Goal: Task Accomplishment & Management: Use online tool/utility

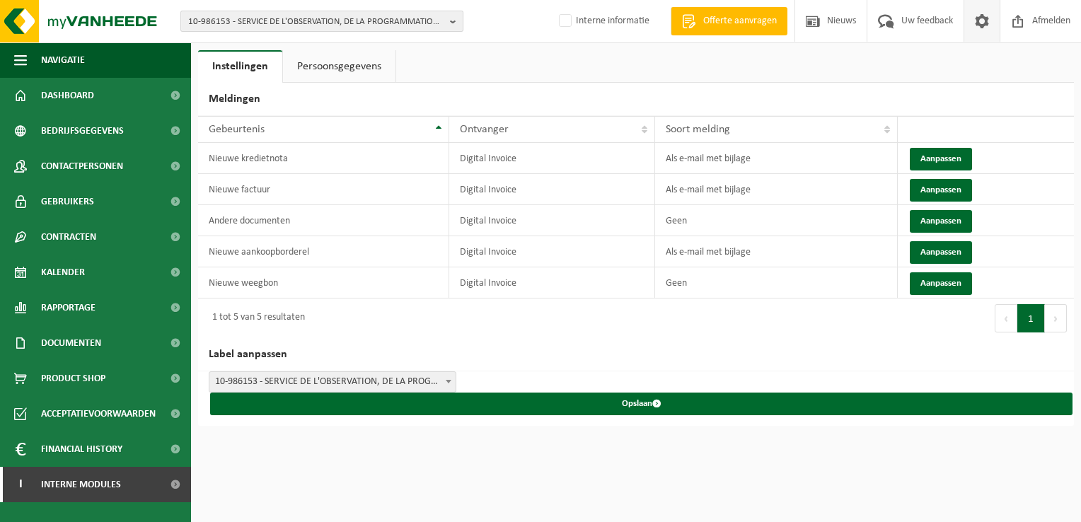
click at [347, 21] on span "10-986153 - SERVICE DE L'OBSERVATION, DE LA PROGRAMMATION ET DU DÉVELOPPEMENT T…" at bounding box center [316, 21] width 256 height 21
paste input "10-981304"
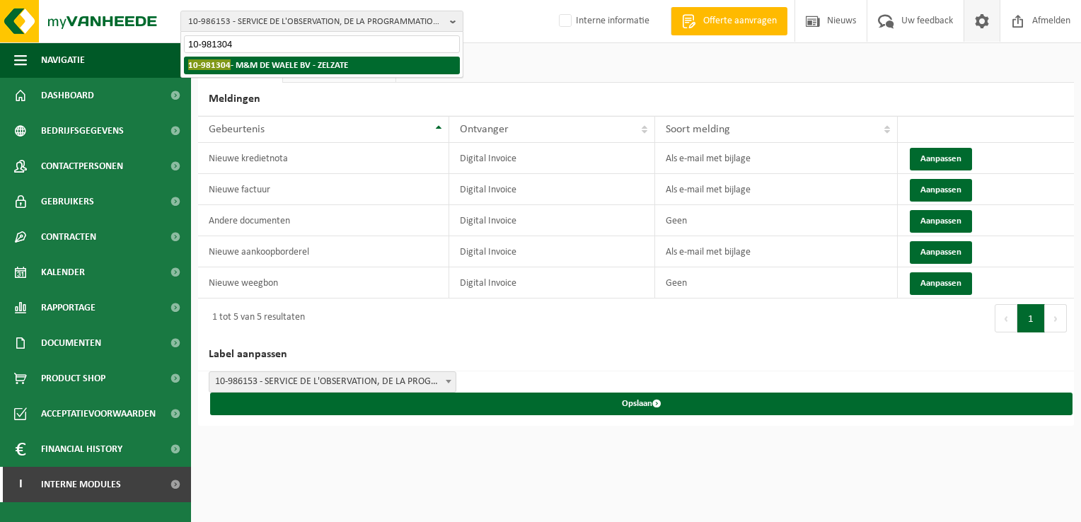
type input "10-981304"
click at [249, 64] on strong "10-981304 - M&M DE WAELE BV - ZELZATE" at bounding box center [268, 64] width 160 height 11
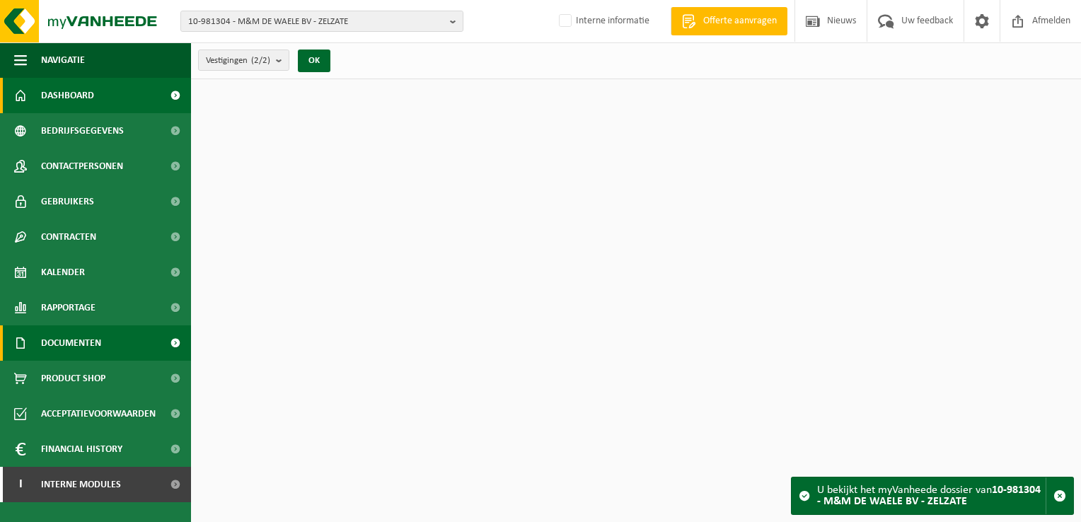
click at [118, 347] on link "Documenten" at bounding box center [95, 342] width 191 height 35
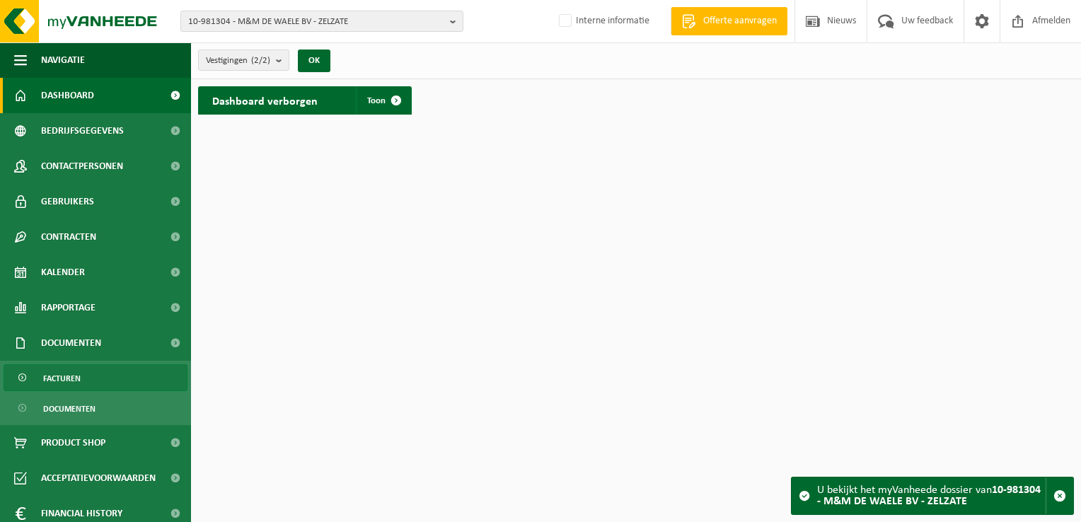
click at [99, 372] on link "Facturen" at bounding box center [96, 377] width 184 height 27
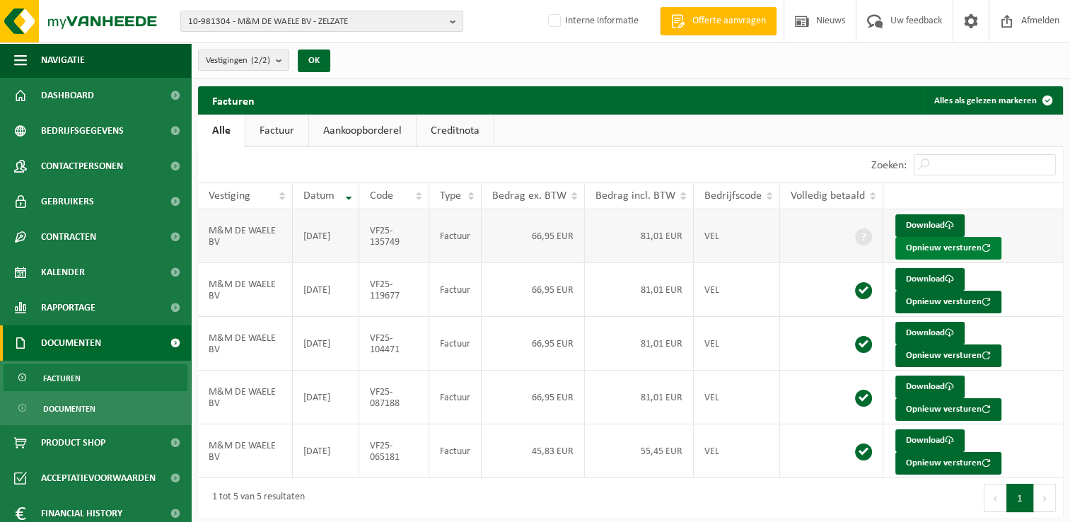
click at [960, 250] on button "Opnieuw versturen" at bounding box center [949, 248] width 106 height 23
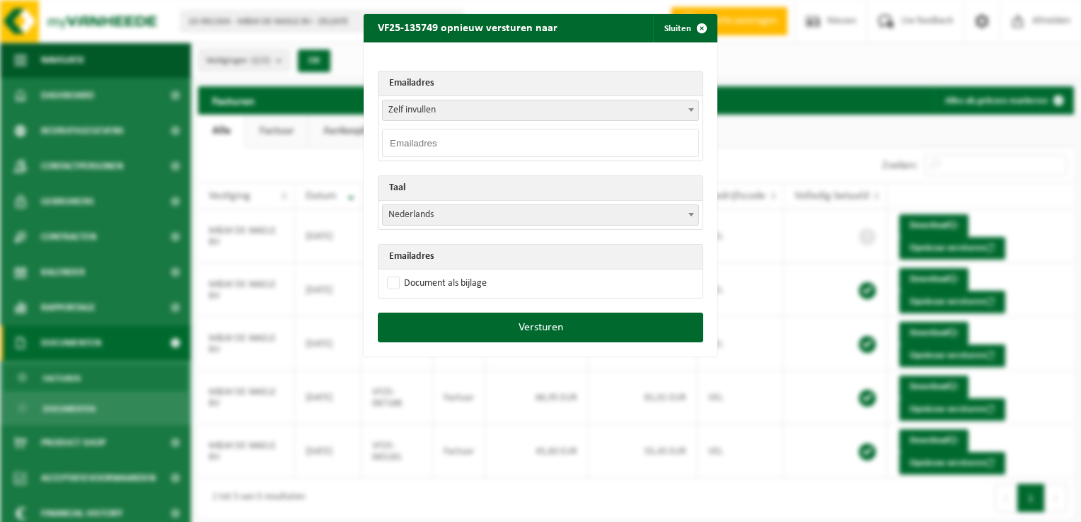
click at [410, 146] on input "email" at bounding box center [540, 143] width 317 height 28
paste input "61u516a1@aankoop.exactonline.be"
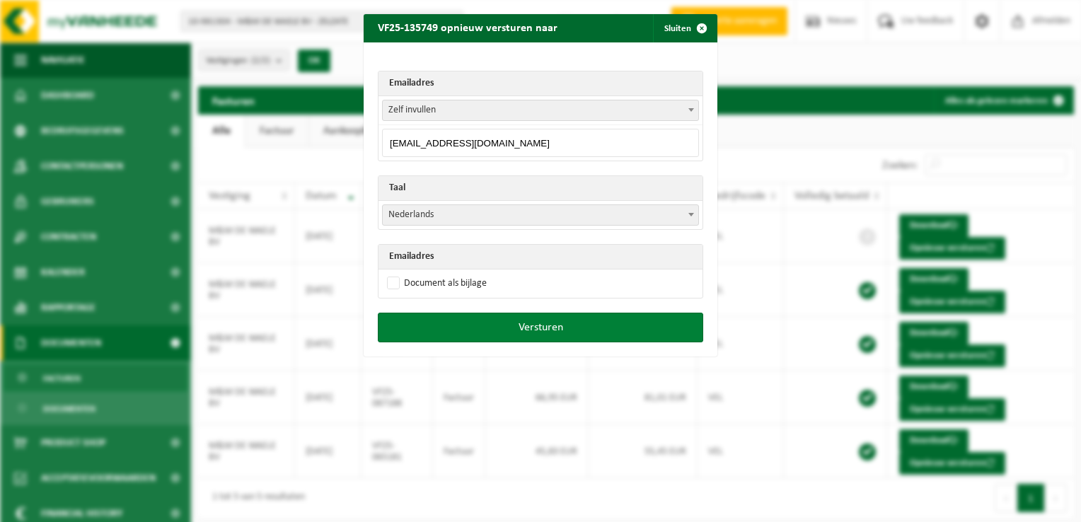
type input "61u516a1@aankoop.exactonline.be"
click at [539, 327] on button "Versturen" at bounding box center [540, 328] width 325 height 30
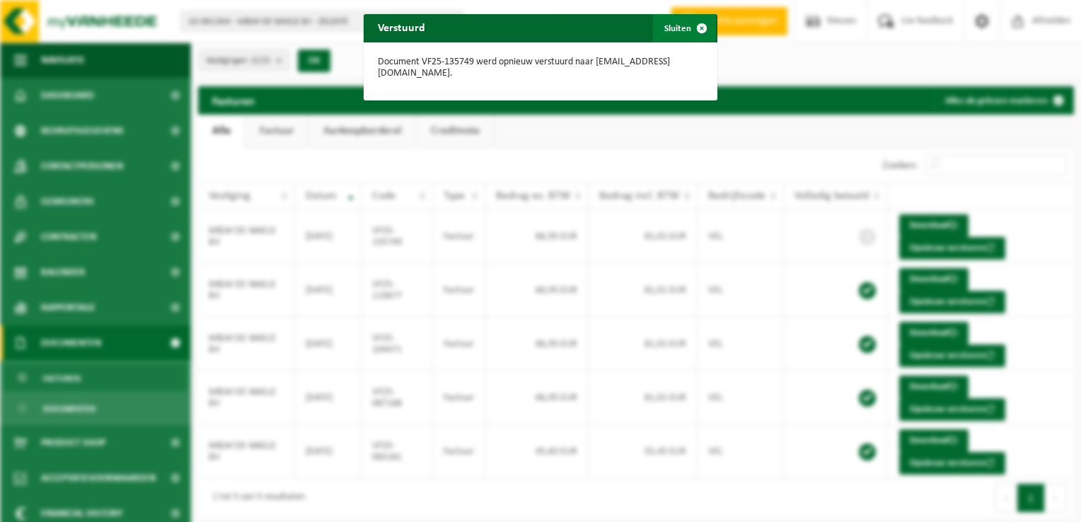
click at [694, 28] on span "button" at bounding box center [702, 28] width 28 height 28
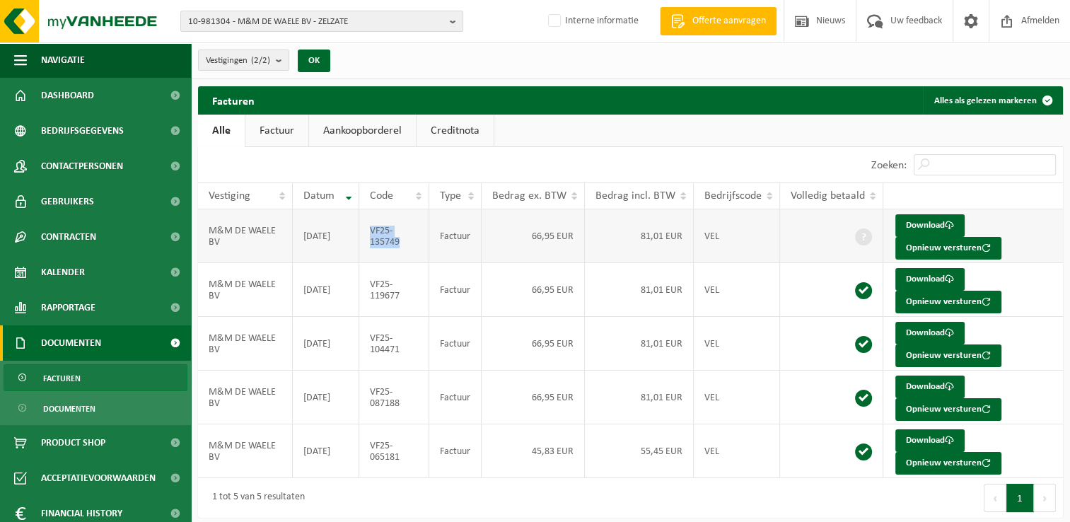
drag, startPoint x: 409, startPoint y: 243, endPoint x: 371, endPoint y: 230, distance: 40.5
click at [371, 230] on td "VF25-135749" at bounding box center [394, 236] width 70 height 54
copy td "VF25-135749"
click at [407, 22] on span "10-981304 - M&M DE WAELE BV - ZELZATE" at bounding box center [316, 21] width 256 height 21
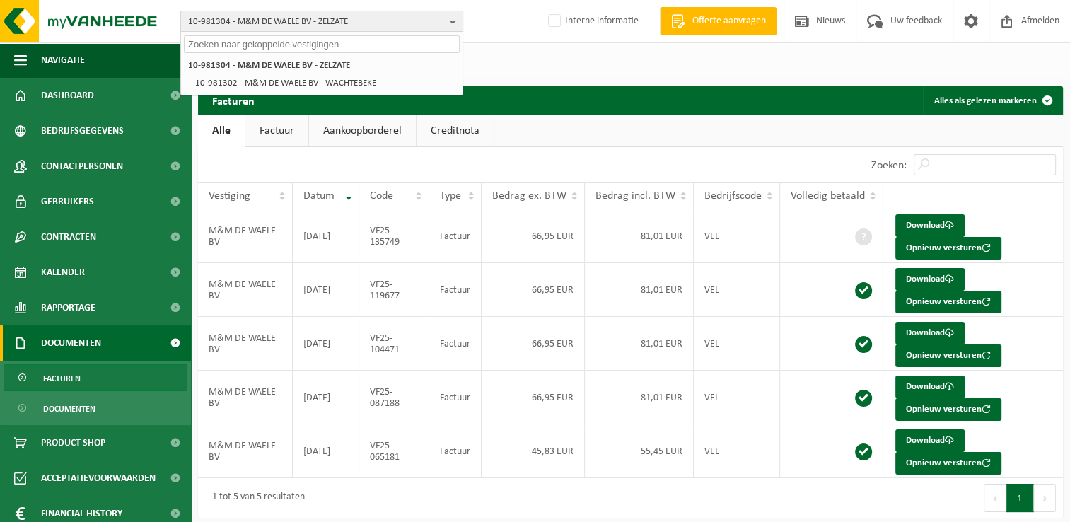
paste input "10-992859"
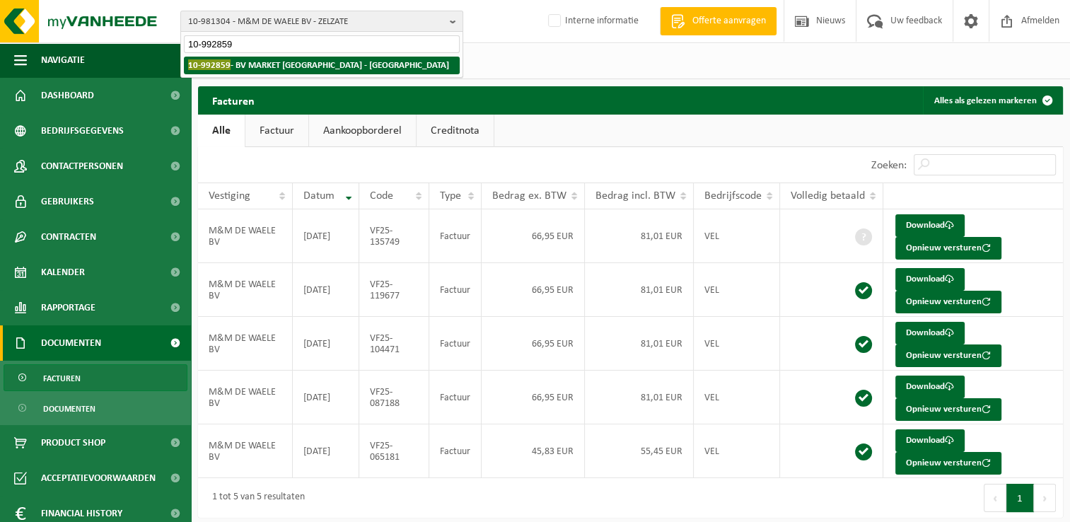
type input "10-992859"
click at [300, 67] on strong "10-992859 - BV MARKET KORTENBERG - KORTENBERG" at bounding box center [318, 64] width 261 height 11
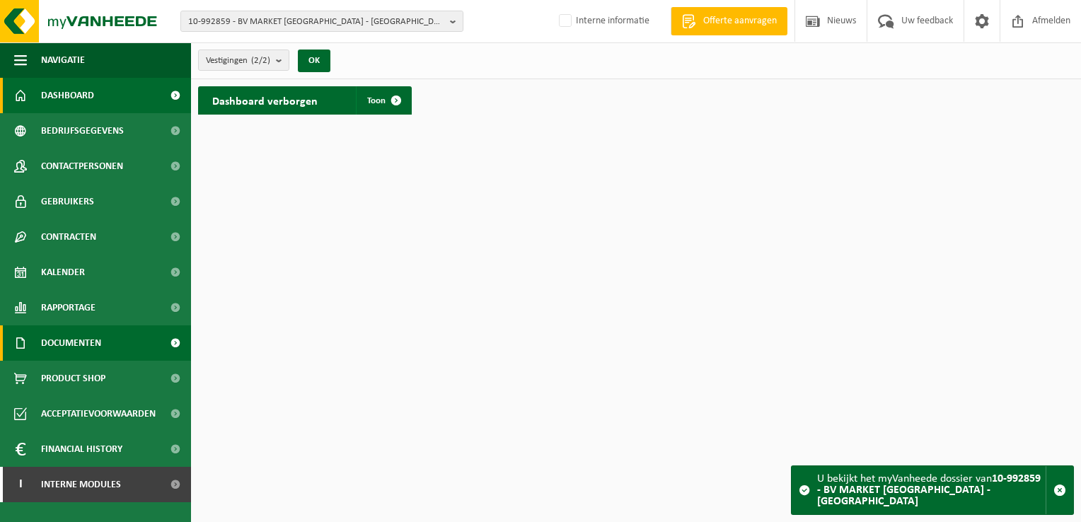
click at [108, 337] on link "Documenten" at bounding box center [95, 342] width 191 height 35
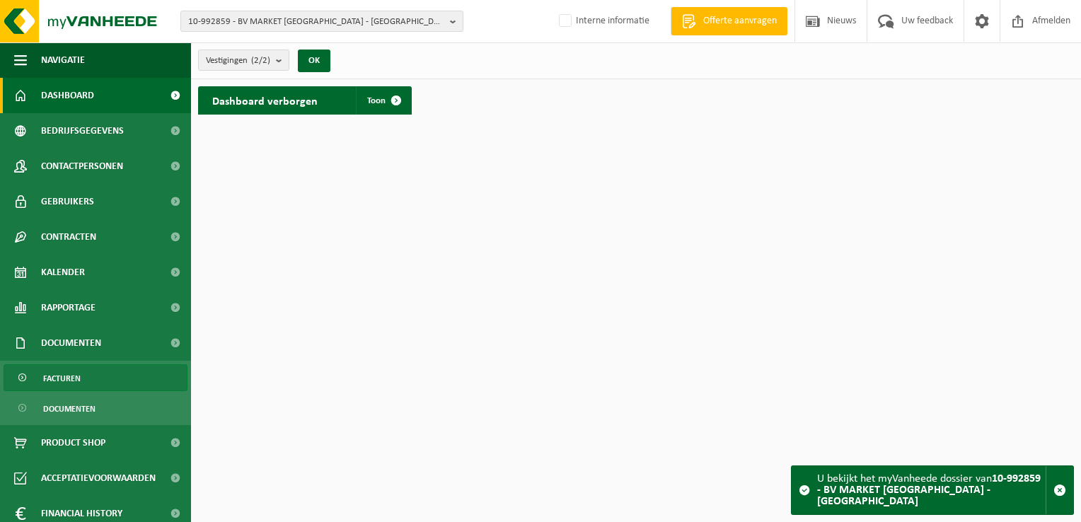
click at [71, 381] on span "Facturen" at bounding box center [61, 378] width 37 height 27
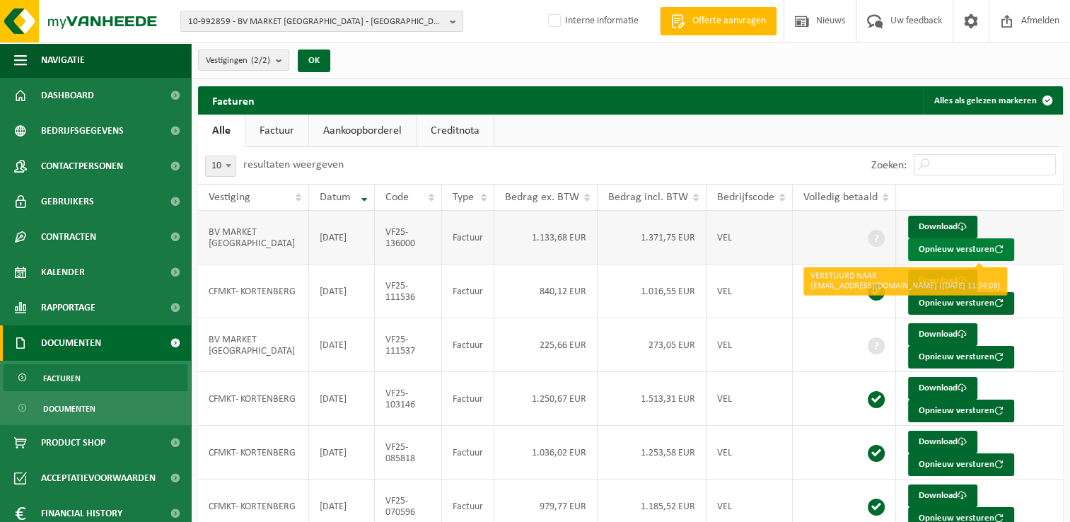
click at [948, 249] on button "Opnieuw versturen" at bounding box center [961, 249] width 106 height 23
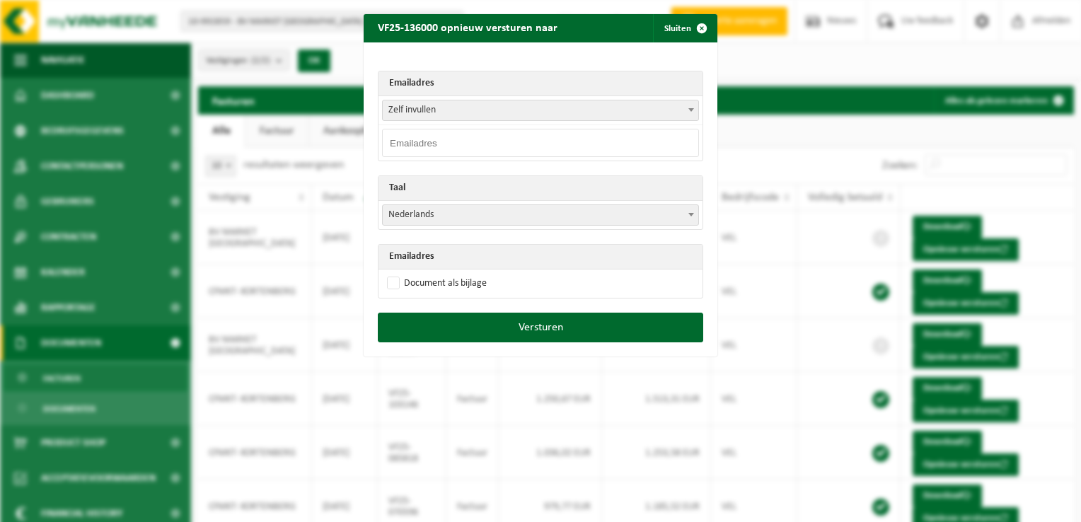
click at [407, 137] on input "email" at bounding box center [540, 143] width 317 height 28
paste input "10-992859"
type input "10-992859"
click at [427, 138] on input "10-992859" at bounding box center [540, 143] width 317 height 28
drag, startPoint x: 440, startPoint y: 139, endPoint x: 343, endPoint y: 115, distance: 99.9
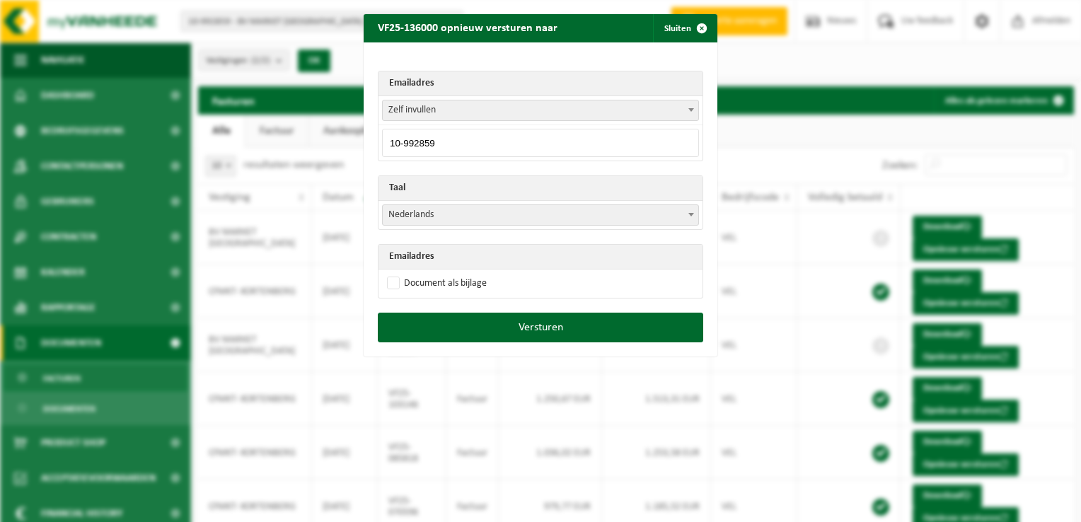
click at [343, 114] on div "VF25-136000 opnieuw versturen naar Sluiten Emailadres [PERSON_NAME] invullen [E…" at bounding box center [540, 261] width 1081 height 522
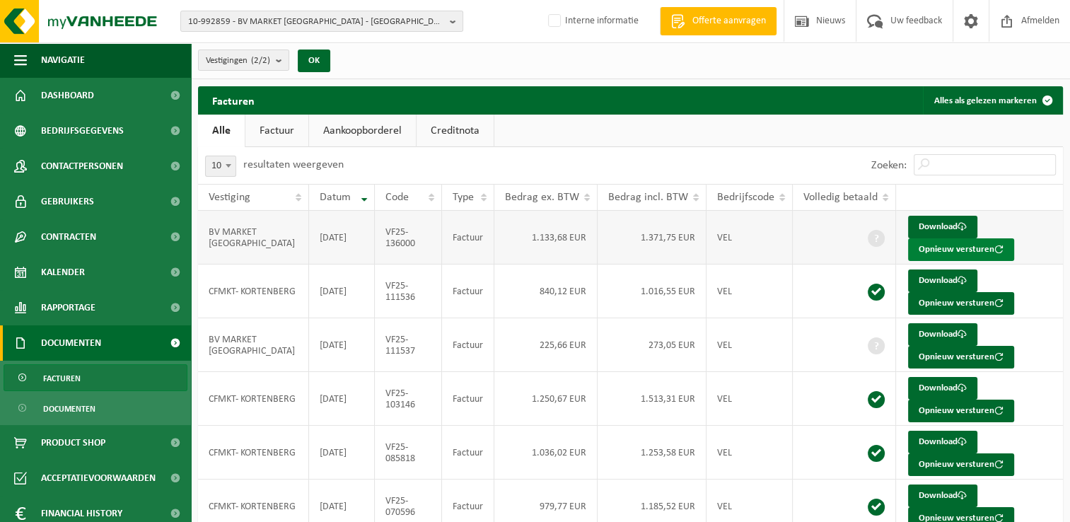
click at [954, 255] on button "Opnieuw versturen" at bounding box center [961, 249] width 106 height 23
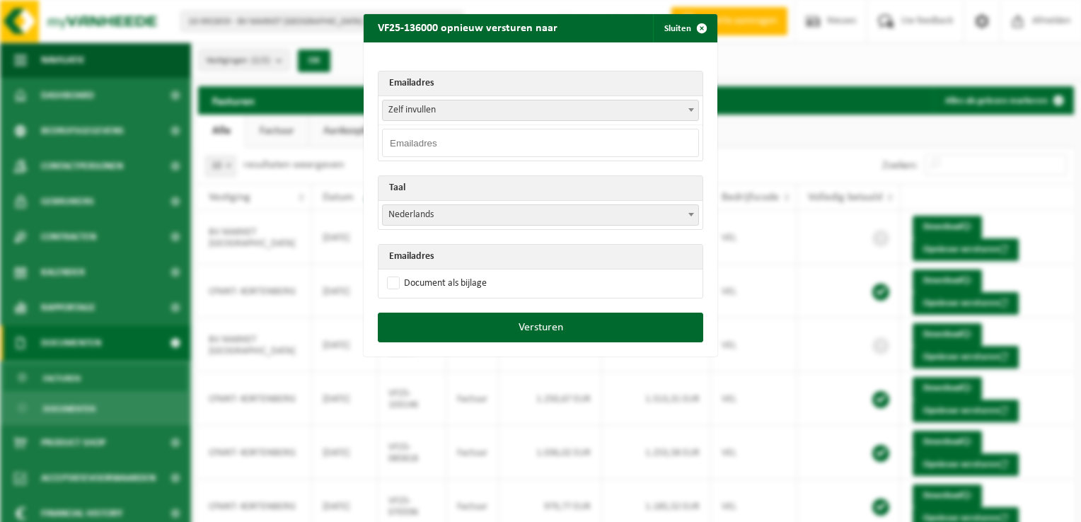
click at [953, 249] on div "VF25-136000 opnieuw versturen naar Sluiten Emailadres [PERSON_NAME] invullen [E…" at bounding box center [540, 261] width 1081 height 522
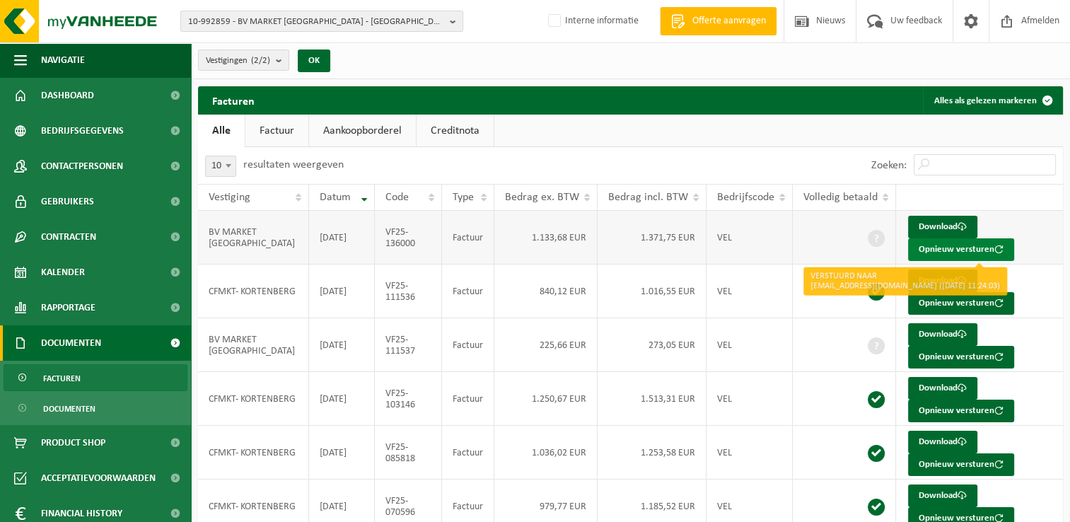
click at [935, 248] on button "Opnieuw versturen" at bounding box center [961, 249] width 106 height 23
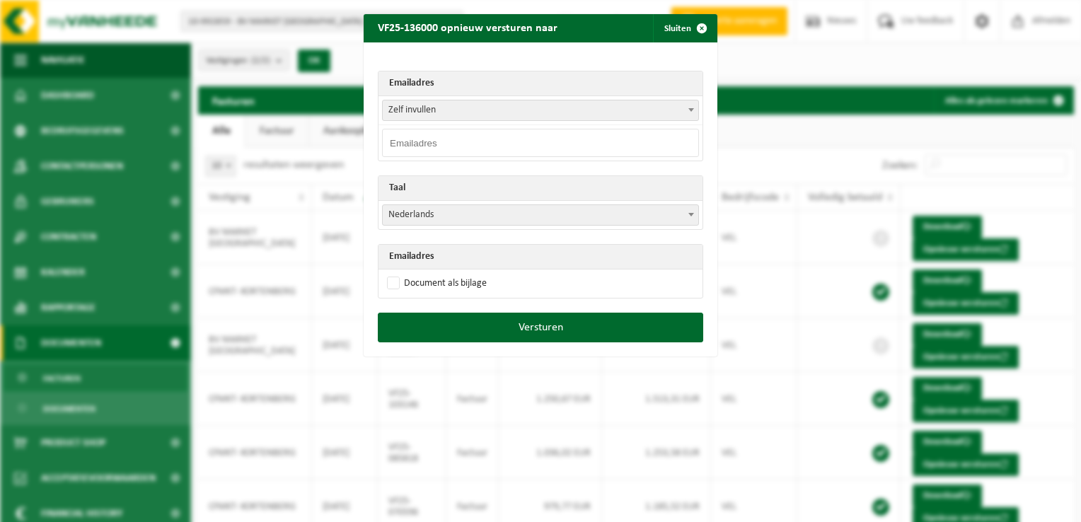
click at [408, 149] on input "email" at bounding box center [540, 143] width 317 height 28
paste input "[EMAIL_ADDRESS][DOMAIN_NAME]"
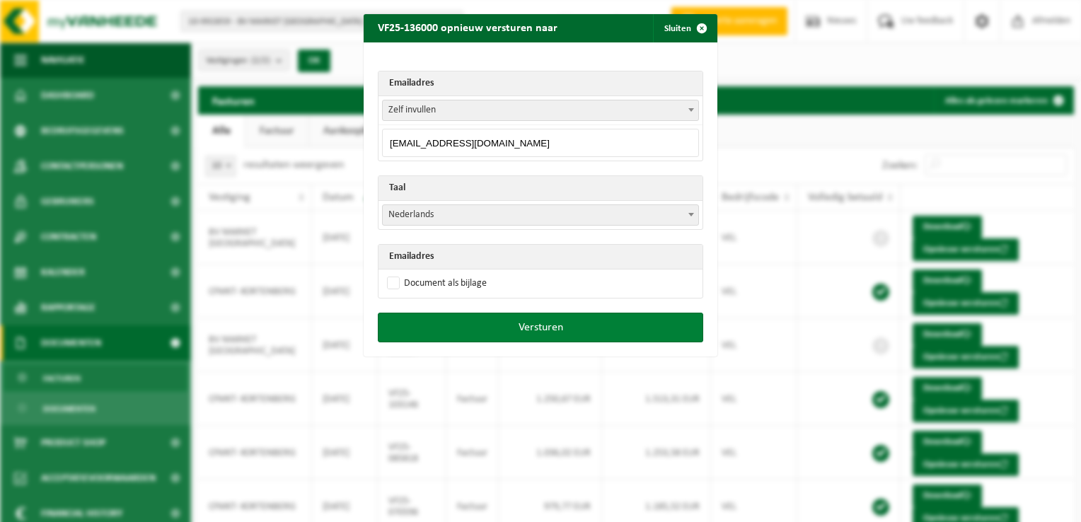
type input "[EMAIL_ADDRESS][DOMAIN_NAME]"
click at [509, 328] on button "Versturen" at bounding box center [540, 328] width 325 height 30
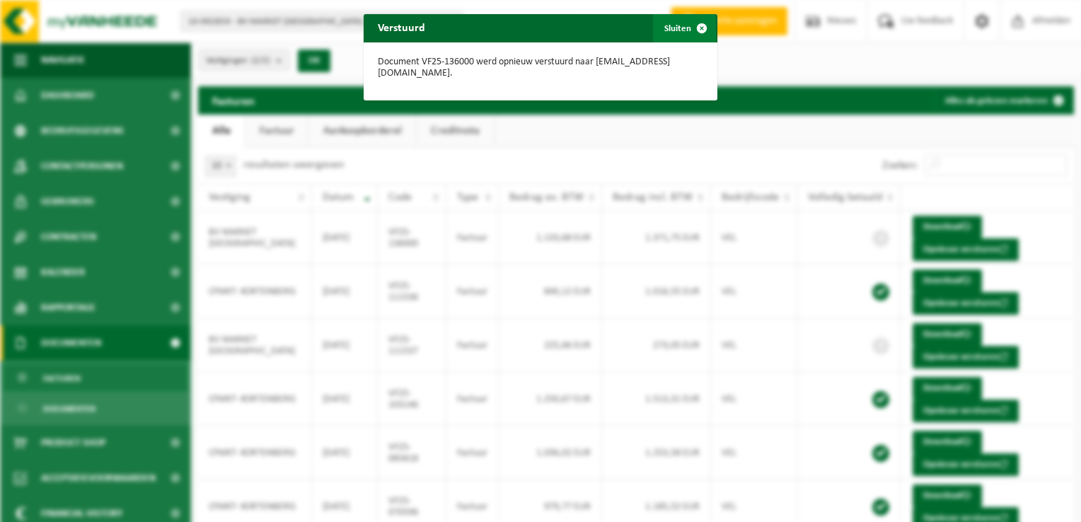
click at [691, 25] on span "button" at bounding box center [702, 28] width 28 height 28
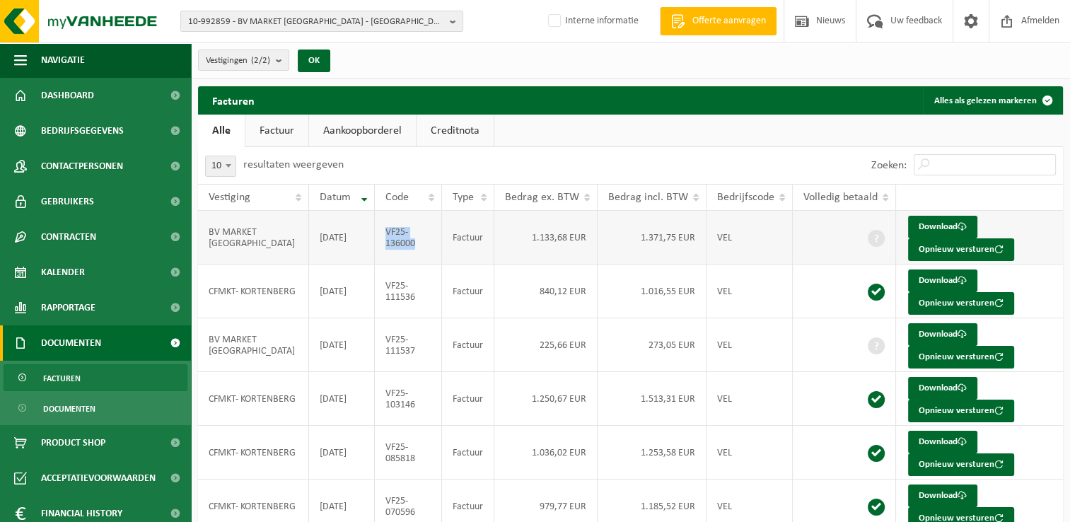
drag, startPoint x: 418, startPoint y: 247, endPoint x: 387, endPoint y: 233, distance: 33.9
click at [387, 233] on td "VF25-136000" at bounding box center [409, 238] width 68 height 54
copy td "VF25-136000"
